Goal: Navigation & Orientation: Find specific page/section

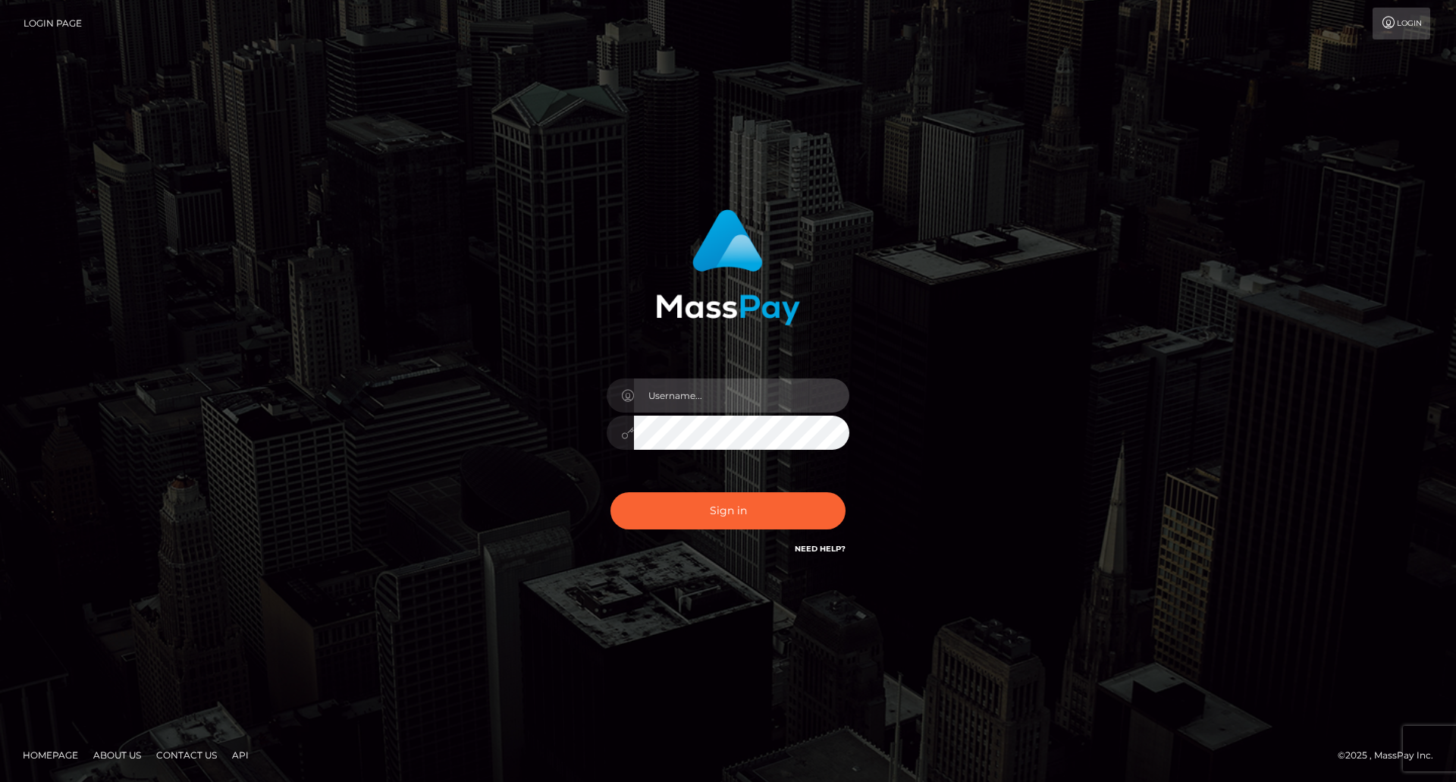
click at [761, 394] on input "text" at bounding box center [741, 395] width 215 height 34
type input "Dona Bapilar"
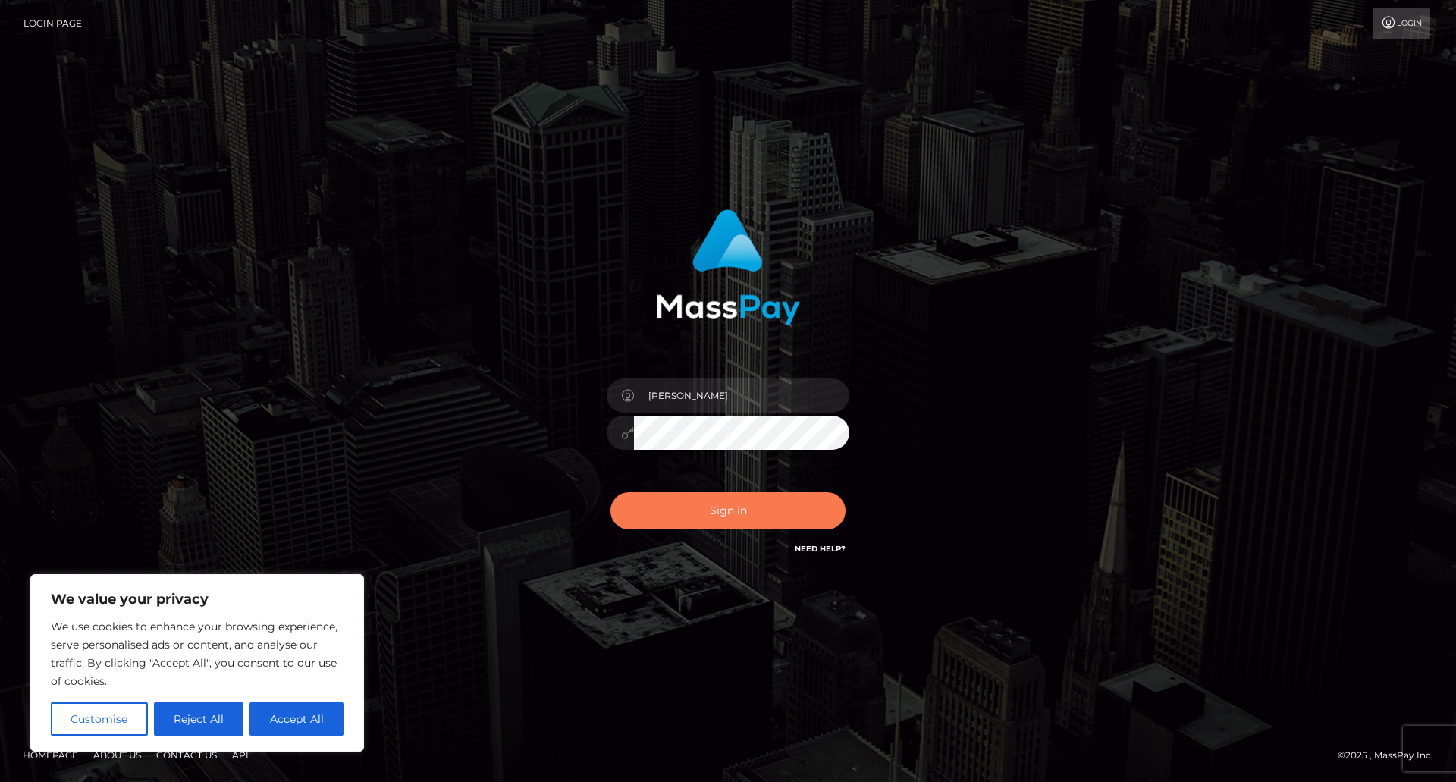
click at [751, 516] on button "Sign in" at bounding box center [727, 510] width 235 height 37
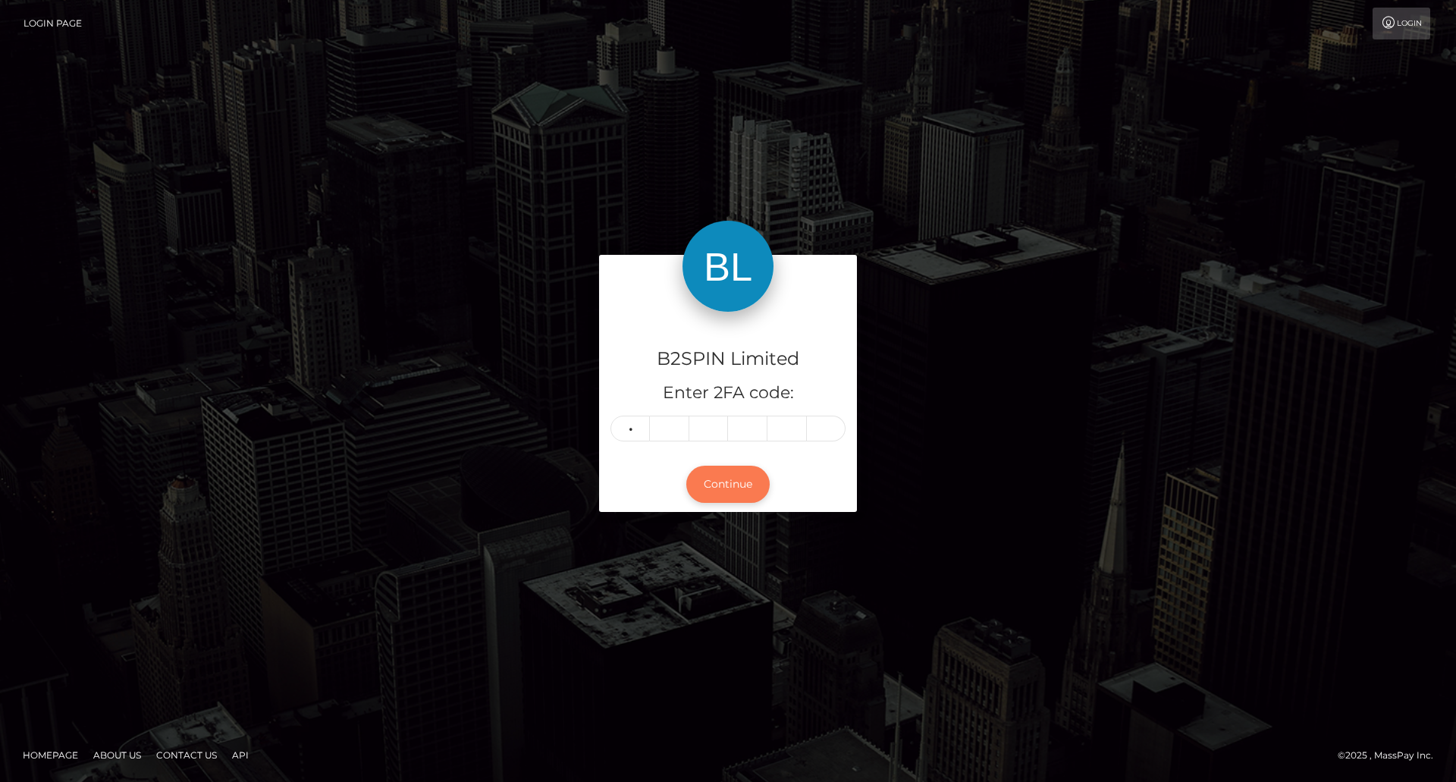
type input "2"
type input "6"
type input "5"
type input "3"
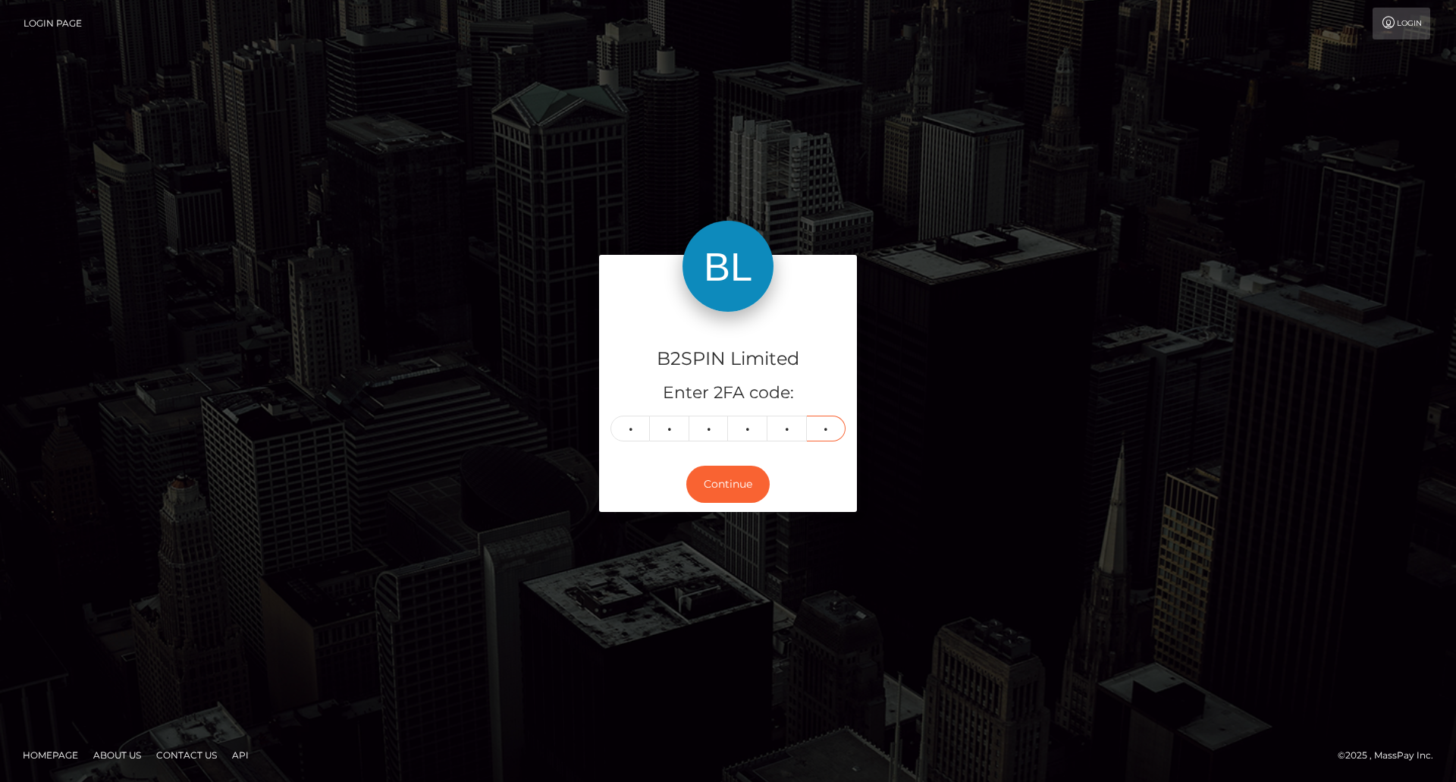
type input "5"
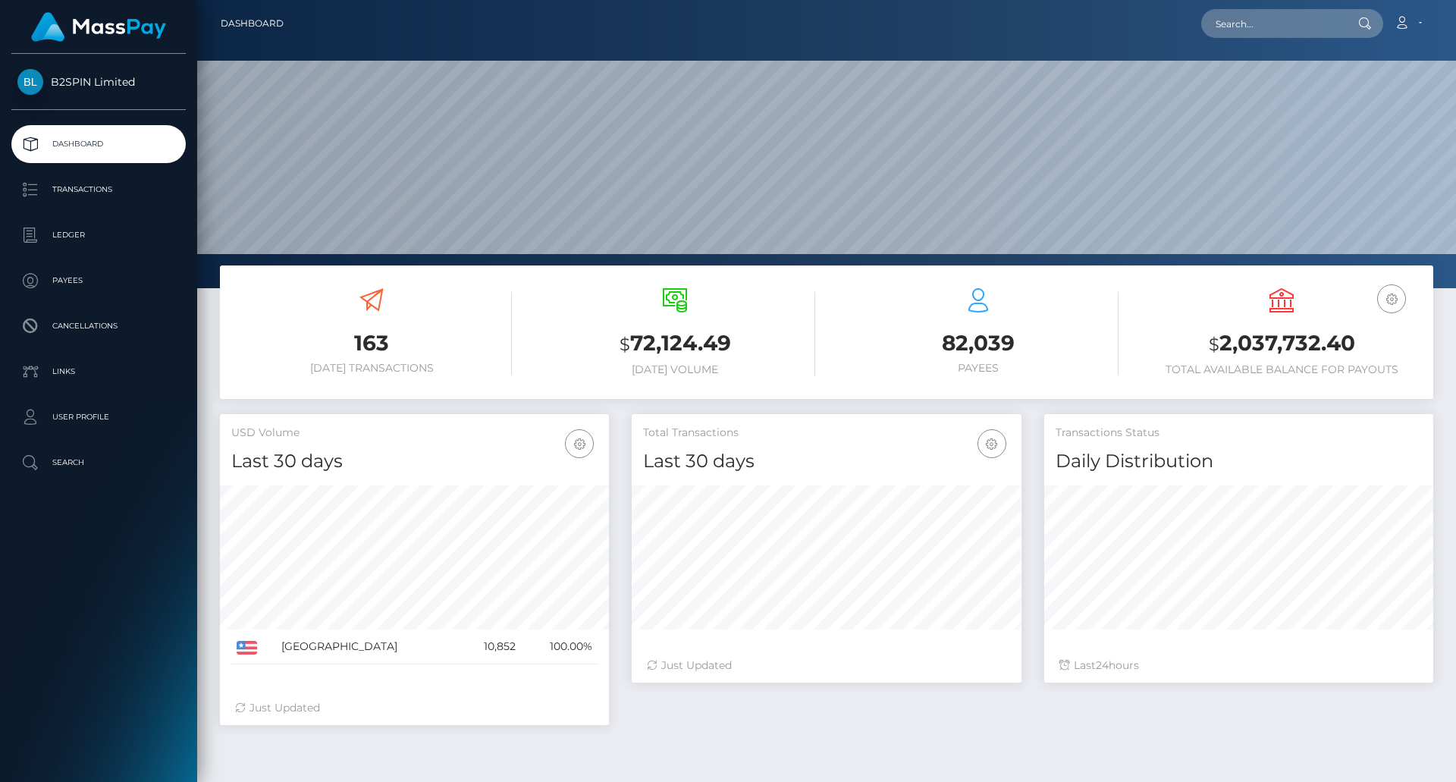
scroll to position [269, 390]
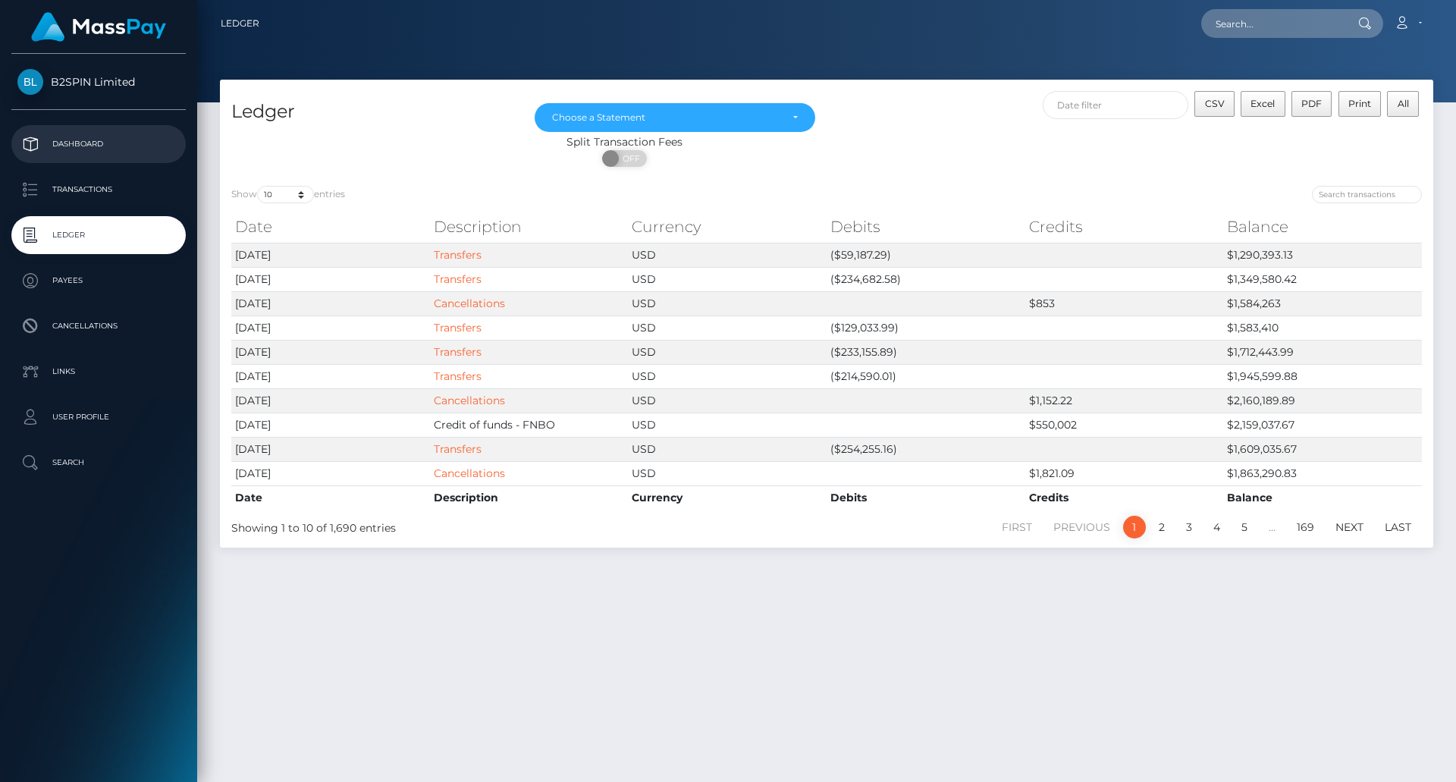
click at [135, 149] on p "Dashboard" at bounding box center [98, 144] width 162 height 23
click at [94, 143] on p "Dashboard" at bounding box center [98, 144] width 162 height 23
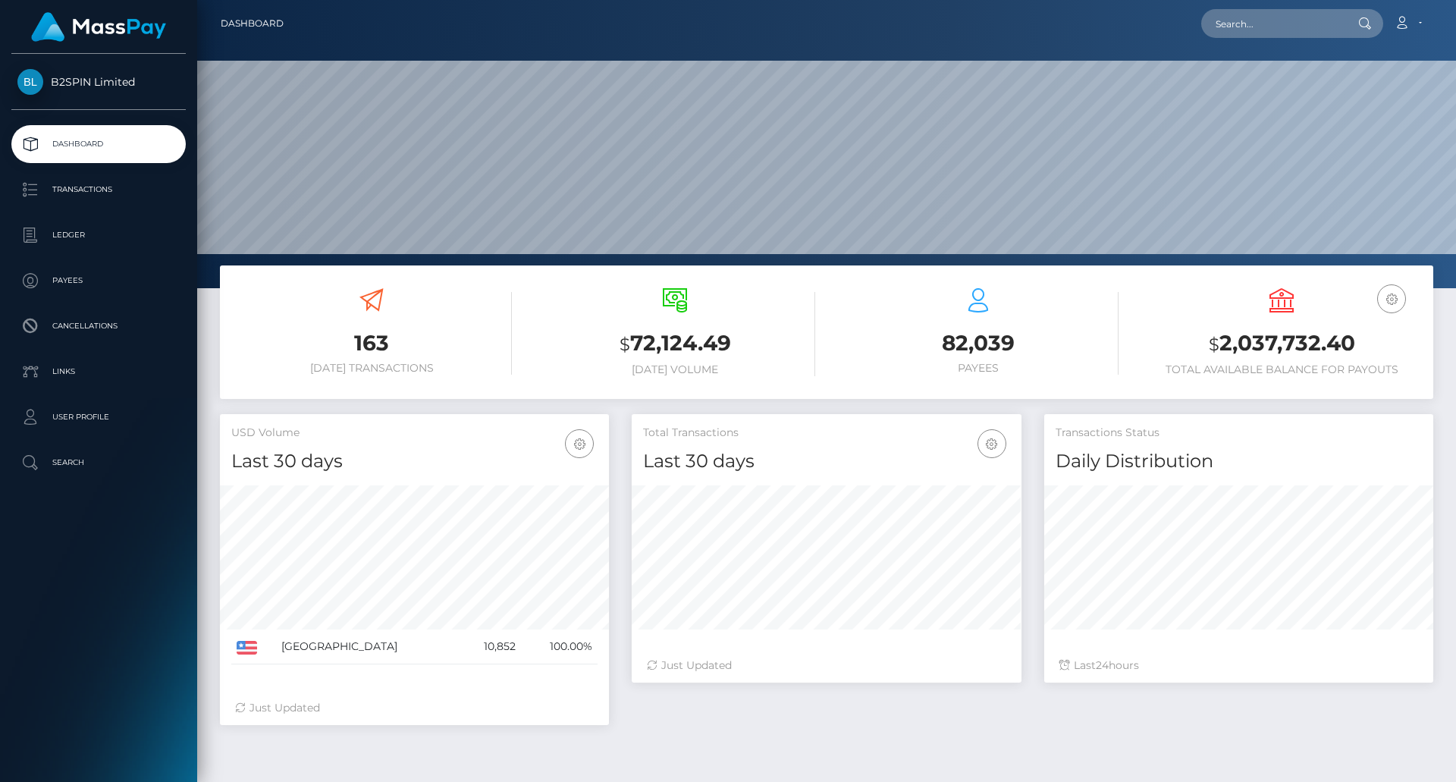
scroll to position [269, 390]
